Goal: Navigation & Orientation: Find specific page/section

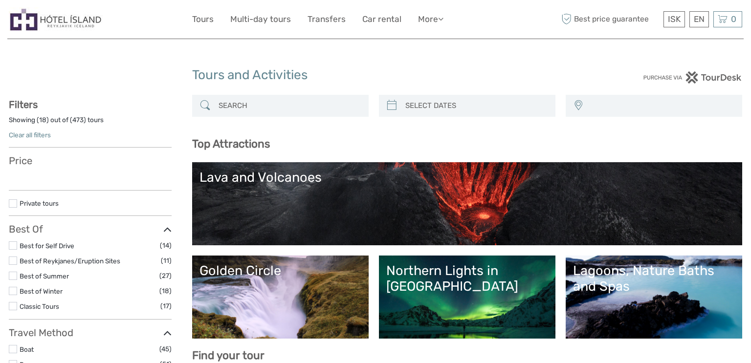
select select
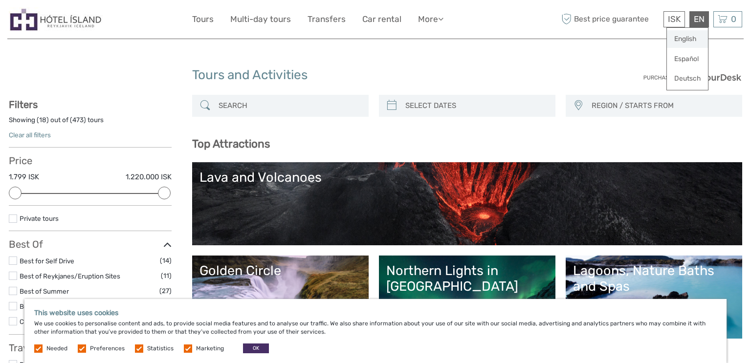
click at [695, 37] on link "English" at bounding box center [687, 39] width 41 height 18
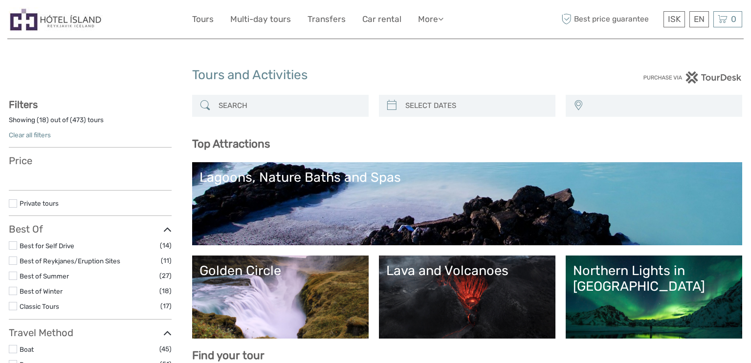
select select
